Goal: Task Accomplishment & Management: Manage account settings

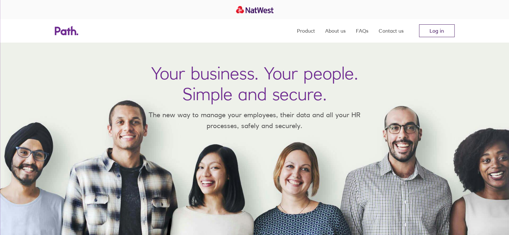
click at [445, 31] on link "Log in" at bounding box center [437, 30] width 36 height 13
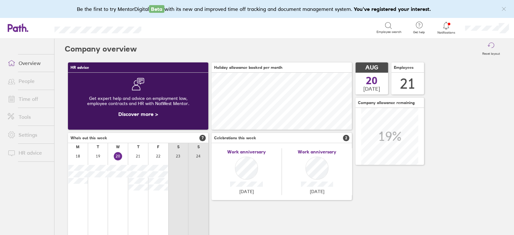
scroll to position [57, 140]
